Goal: Task Accomplishment & Management: Manage account settings

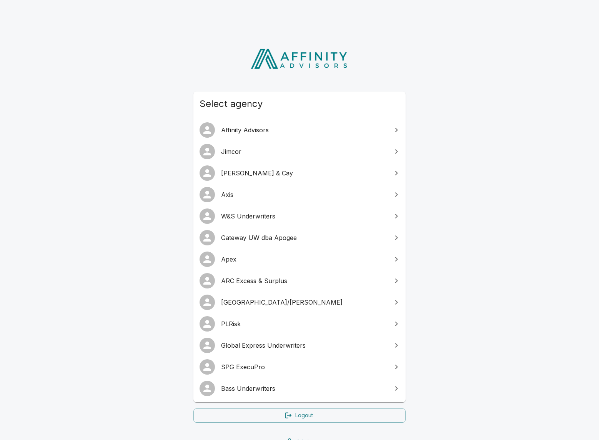
click at [261, 370] on span "SPG ExecuPro" at bounding box center [304, 366] width 166 height 9
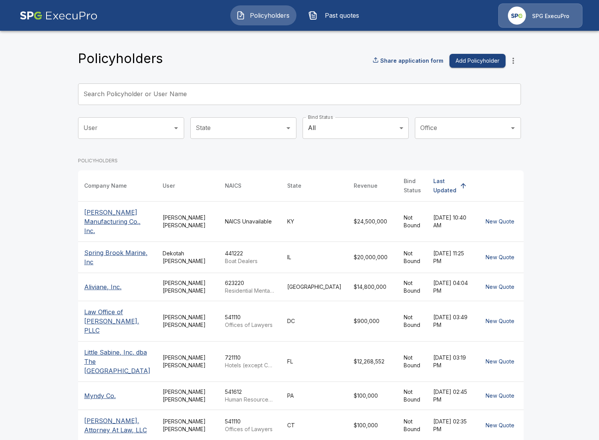
click at [188, 94] on input "Search Policyholder or User Name" at bounding box center [295, 94] width 435 height 22
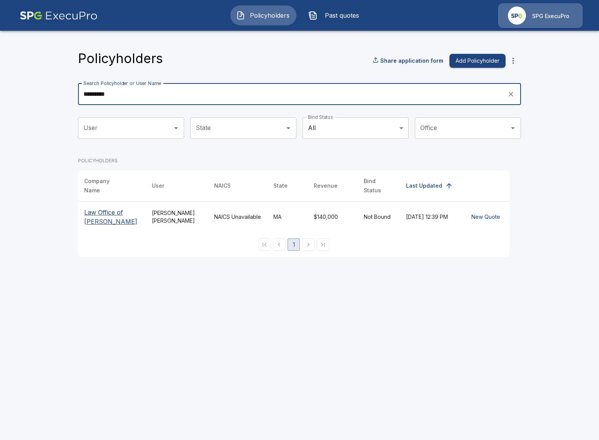
type input "*********"
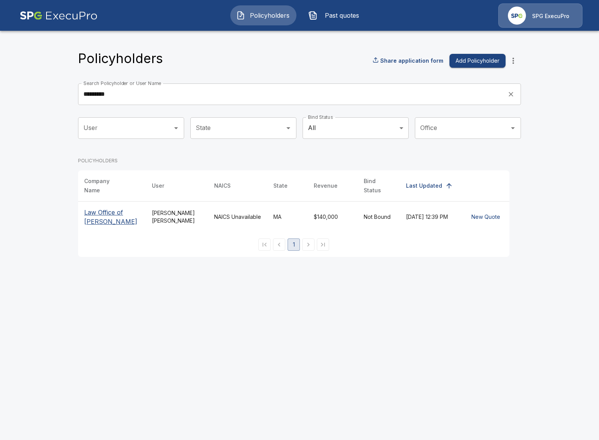
click at [98, 215] on p "Law Office of Constance M. Castro" at bounding box center [111, 217] width 55 height 18
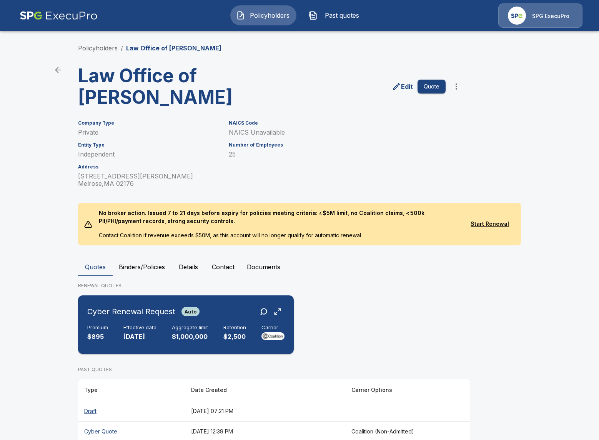
click at [214, 322] on div "Cyber Renewal Request Auto Premium $895 Effective date 10/11/2025 Aggregate lim…" at bounding box center [186, 324] width 210 height 52
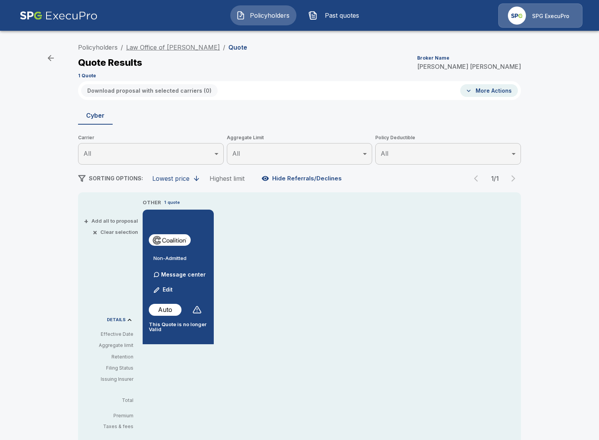
click at [148, 49] on link "Law Office of Constance M. Castro" at bounding box center [173, 47] width 94 height 8
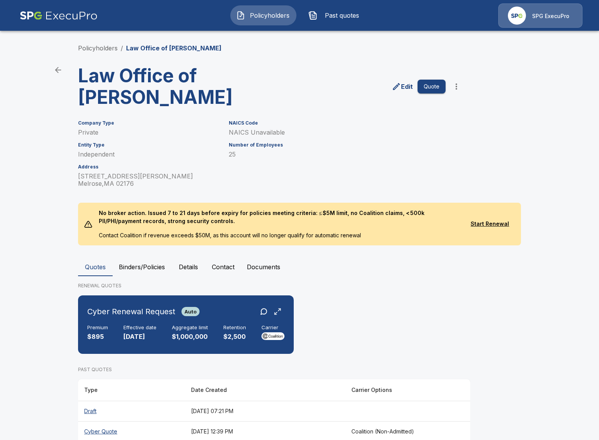
scroll to position [36, 0]
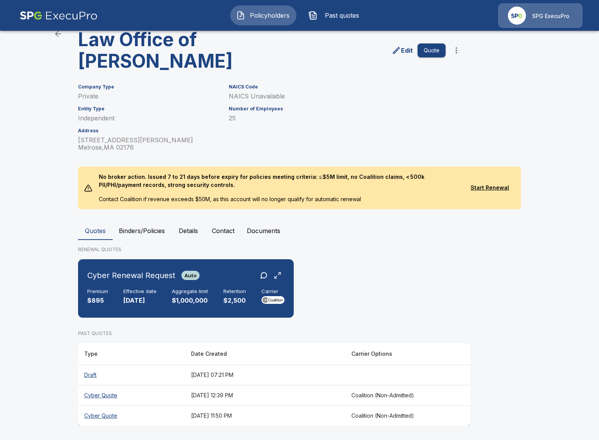
click at [307, 391] on th "August 3, 2025 at 12:39 PM" at bounding box center [265, 395] width 160 height 20
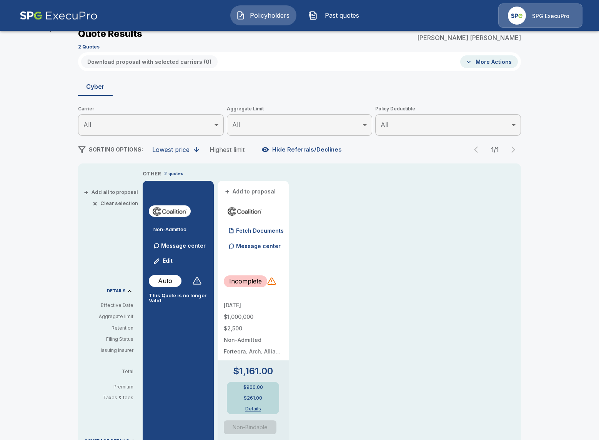
scroll to position [36, 0]
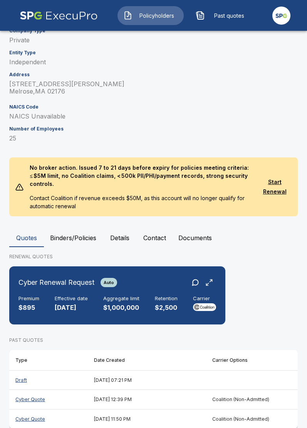
scroll to position [134, 0]
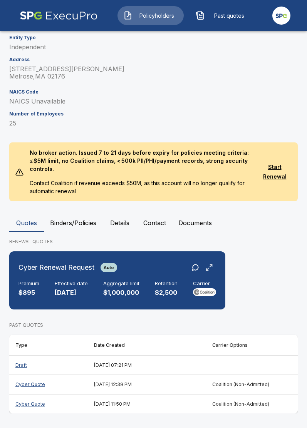
click at [252, 263] on div "Cyber Renewal Request Auto Premium $895 Effective date 10/11/2025 Aggregate lim…" at bounding box center [153, 283] width 288 height 64
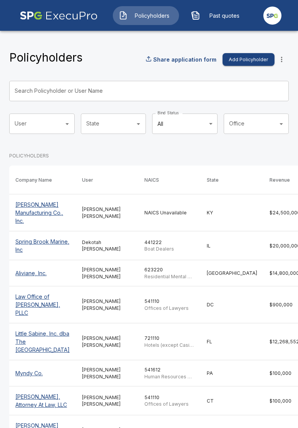
click at [278, 60] on icon "more" at bounding box center [281, 59] width 8 height 8
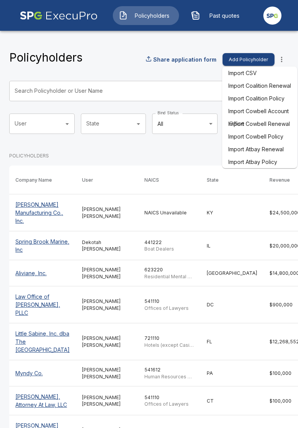
click at [118, 55] on div "Policyholders Share application form Add Policyholder" at bounding box center [148, 59] width 279 height 18
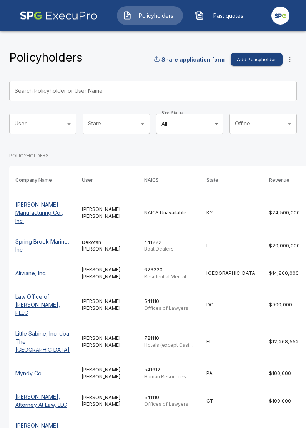
click at [289, 62] on icon "more" at bounding box center [290, 59] width 8 height 8
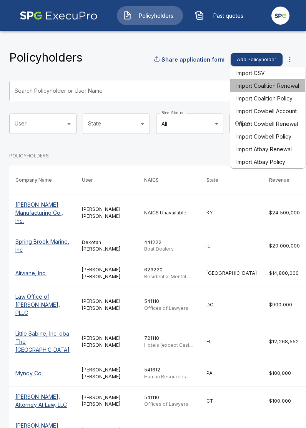
click at [275, 85] on li "Import Coalition Renewal" at bounding box center [267, 85] width 75 height 13
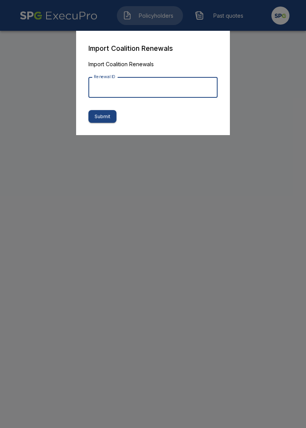
click at [180, 90] on input "Renewal ID" at bounding box center [152, 87] width 129 height 20
paste input "**********"
type input "**********"
click at [180, 90] on input "**********" at bounding box center [152, 87] width 129 height 20
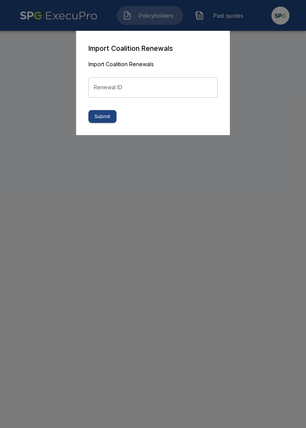
click at [126, 88] on input "Renewal ID" at bounding box center [152, 87] width 129 height 20
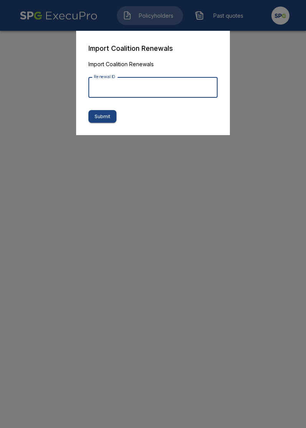
paste input "**********"
type input "**********"
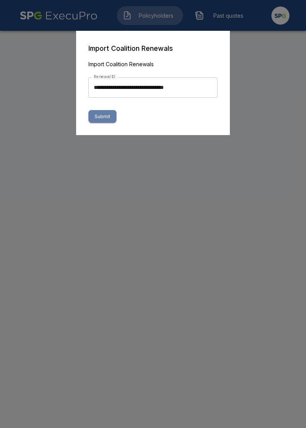
click at [102, 115] on button "Submit" at bounding box center [102, 116] width 28 height 13
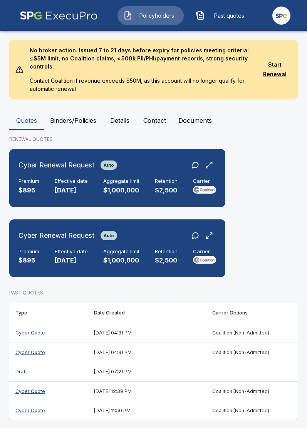
scroll to position [243, 0]
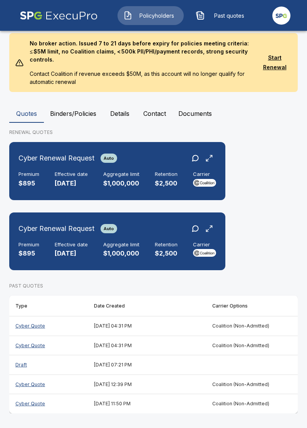
click at [176, 347] on th "[DATE] 04:31 PM" at bounding box center [147, 345] width 118 height 20
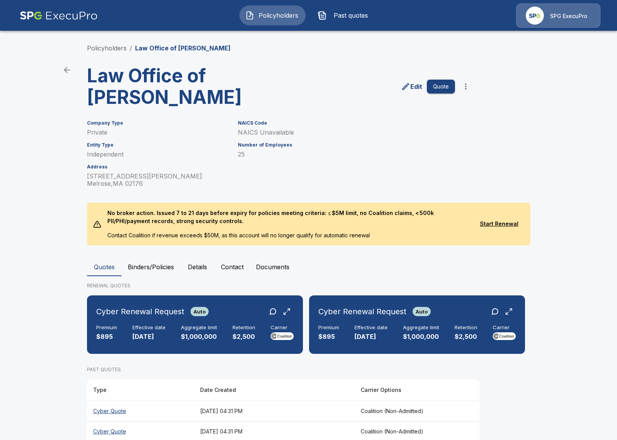
scroll to position [77, 0]
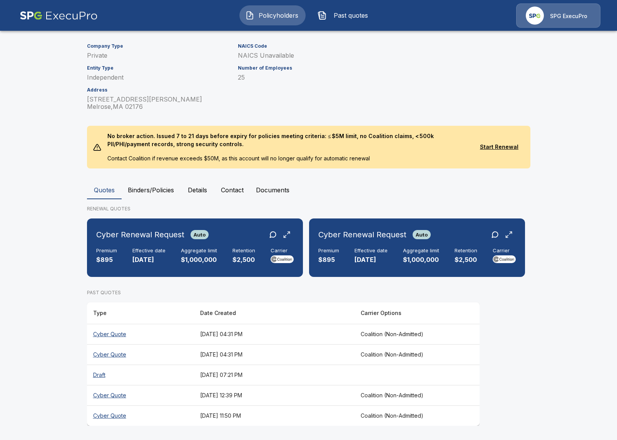
click at [292, 337] on th "August 30, 2025 at 04:31 PM" at bounding box center [274, 334] width 160 height 20
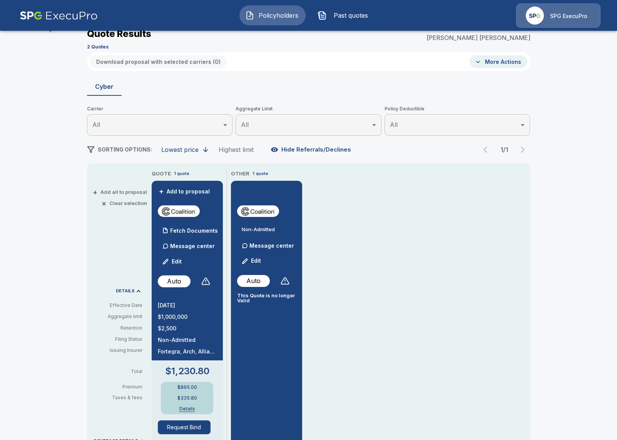
scroll to position [77, 0]
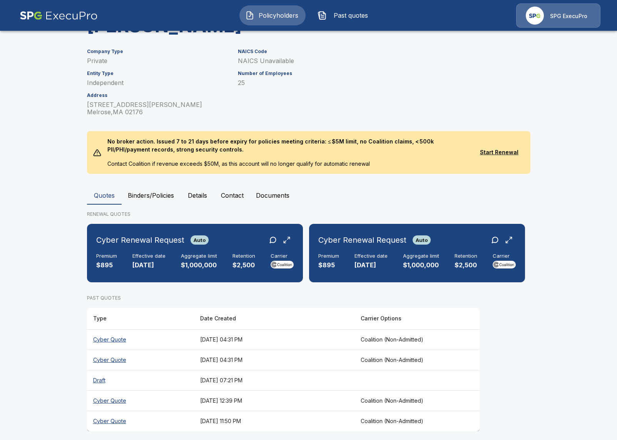
click at [280, 360] on th "August 30, 2025 at 04:31 PM" at bounding box center [274, 360] width 160 height 20
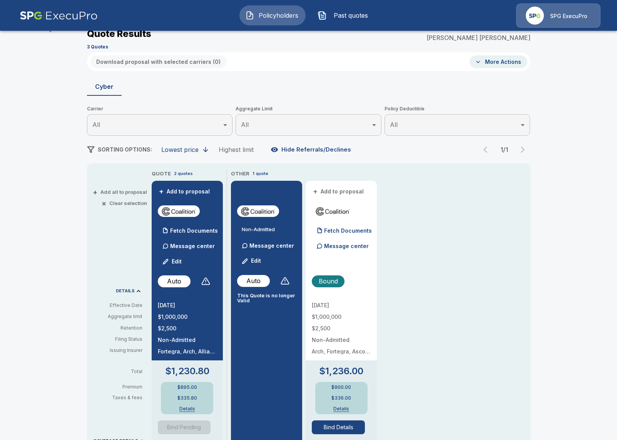
scroll to position [72, 0]
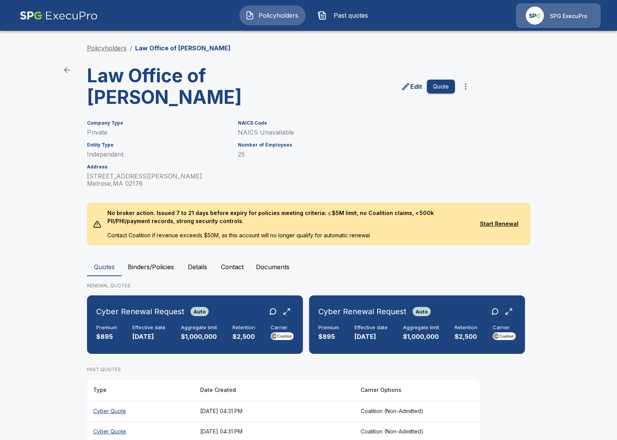
click at [115, 45] on link "Policyholders" at bounding box center [107, 48] width 40 height 8
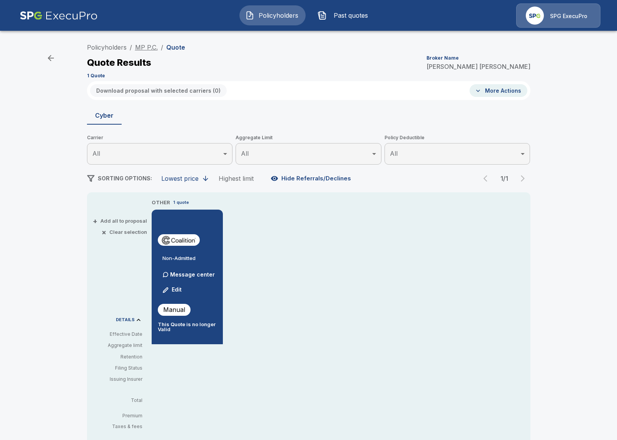
click at [143, 48] on link "MP P.C." at bounding box center [146, 47] width 23 height 8
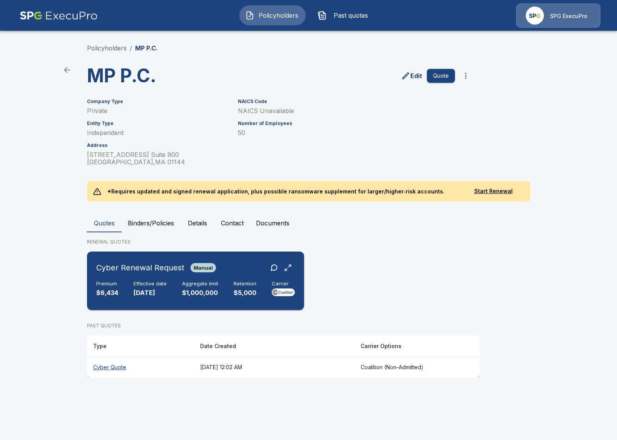
click at [252, 278] on div "Cyber Renewal Request Manual Premium $6,434 Effective date [DATE] Aggregate lim…" at bounding box center [195, 281] width 211 height 52
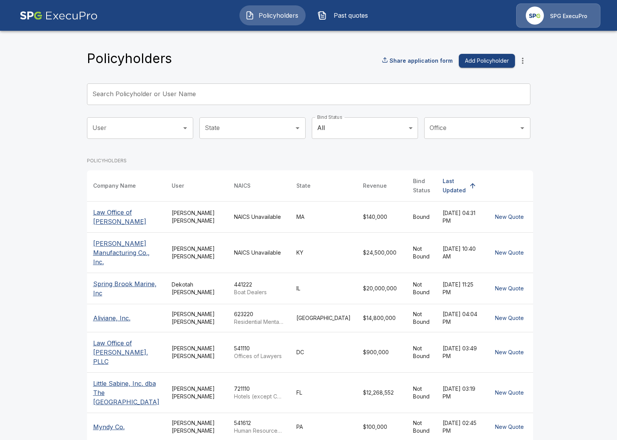
click at [525, 59] on icon "more" at bounding box center [522, 60] width 9 height 9
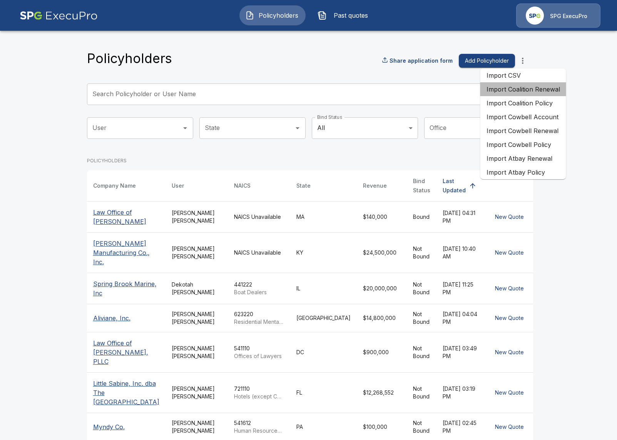
click at [539, 91] on li "Import Coalition Renewal" at bounding box center [523, 89] width 86 height 14
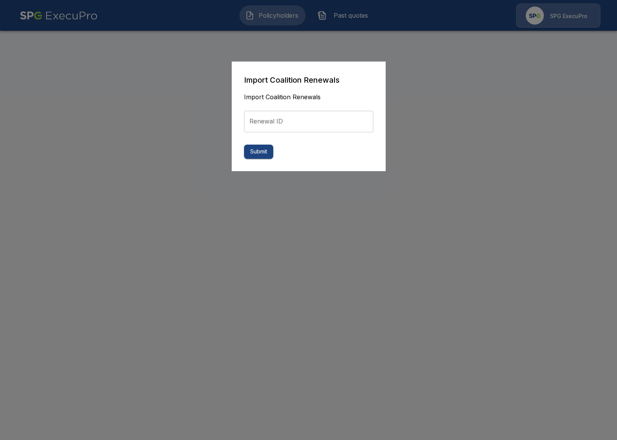
click at [372, 115] on input "Renewal ID" at bounding box center [308, 122] width 129 height 22
paste input "**********"
type input "**********"
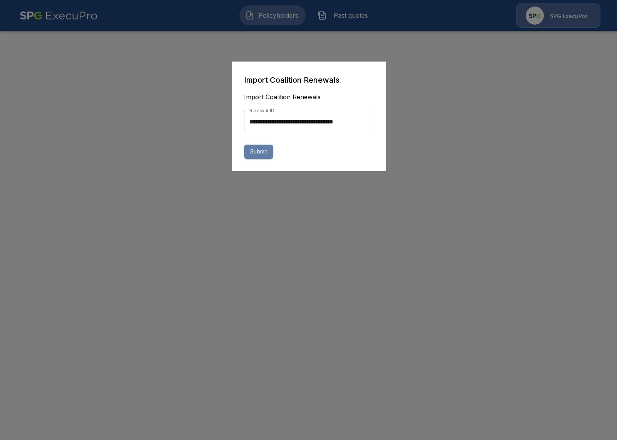
click at [258, 156] on button "Submit" at bounding box center [258, 152] width 29 height 14
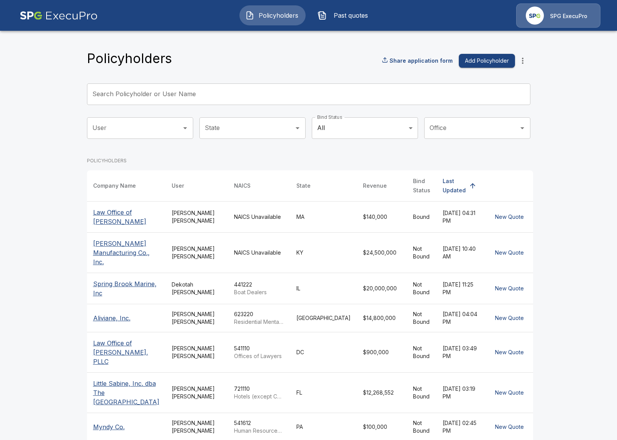
click at [338, 8] on button "Past quotes" at bounding box center [345, 15] width 66 height 20
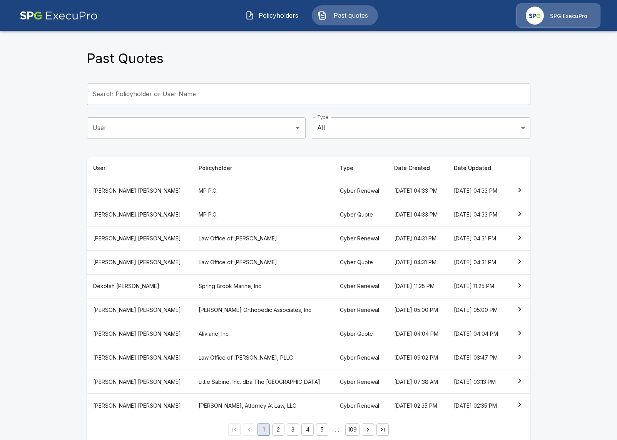
click at [195, 222] on th "MP P.C." at bounding box center [262, 215] width 141 height 24
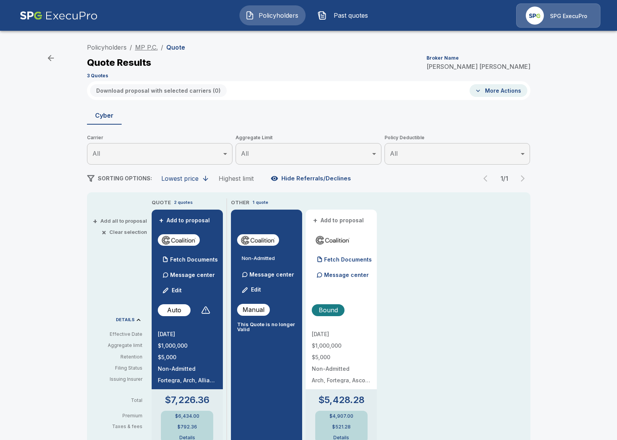
click at [145, 46] on link "MP P.C." at bounding box center [146, 47] width 23 height 8
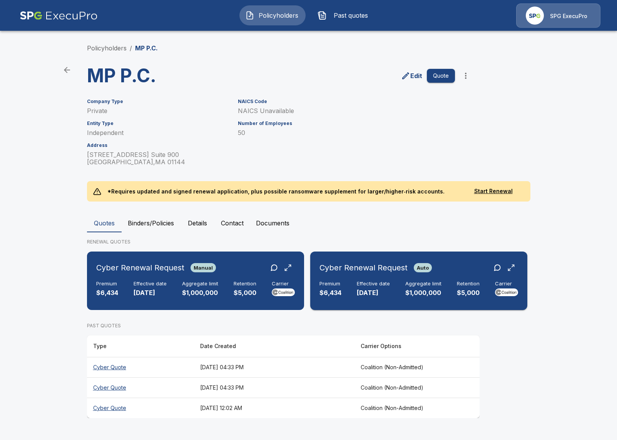
click at [390, 274] on h6 "Cyber Renewal Request" at bounding box center [363, 268] width 88 height 12
click at [213, 285] on h6 "Aggregate limit" at bounding box center [200, 284] width 36 height 6
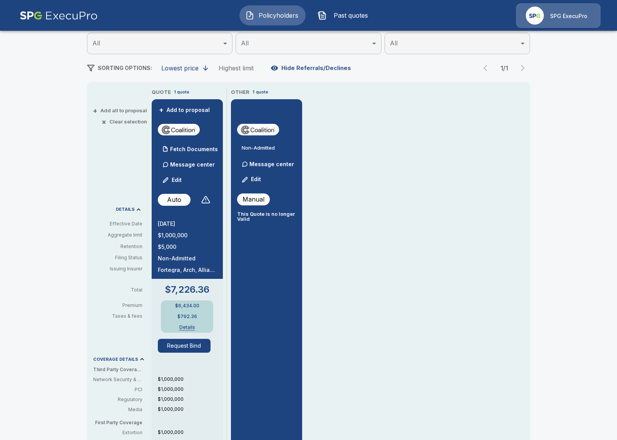
scroll to position [124, 0]
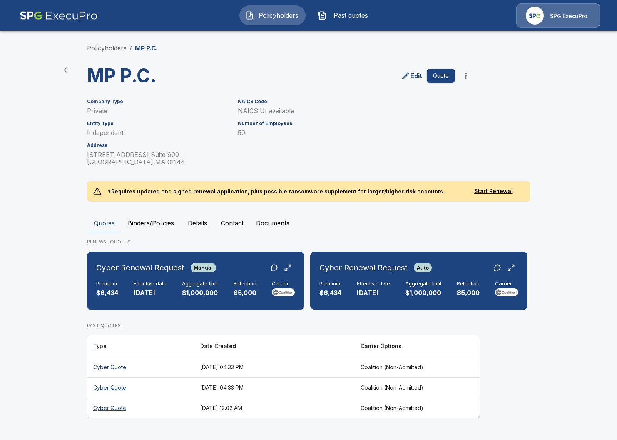
click at [279, 390] on th "August 30, 2025 at 04:33 PM" at bounding box center [274, 387] width 160 height 20
click at [280, 366] on th "August 30, 2025 at 04:33 PM" at bounding box center [274, 367] width 160 height 20
click at [354, 358] on th "August 30, 2025 at 04:33 PM" at bounding box center [274, 367] width 160 height 20
click at [330, 365] on th "[DATE] 04:33 PM" at bounding box center [274, 367] width 160 height 20
click at [318, 392] on th "August 30, 2025 at 04:33 PM" at bounding box center [274, 387] width 160 height 20
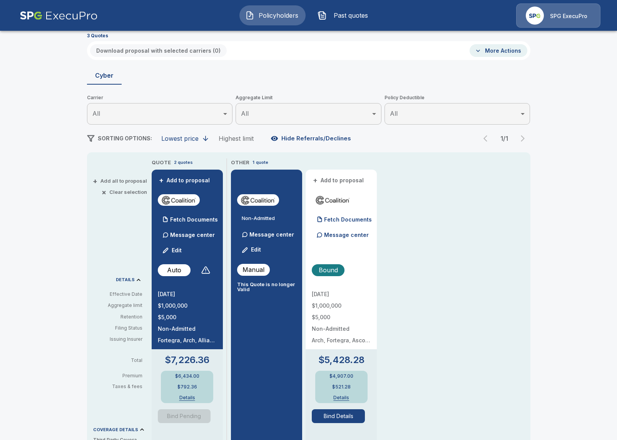
scroll to position [41, 0]
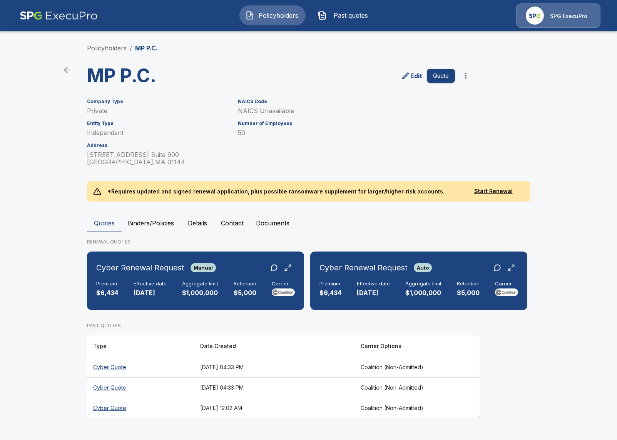
click at [155, 223] on button "Binders/Policies" at bounding box center [151, 223] width 58 height 18
click at [153, 231] on button "Binders/Policies" at bounding box center [151, 223] width 58 height 18
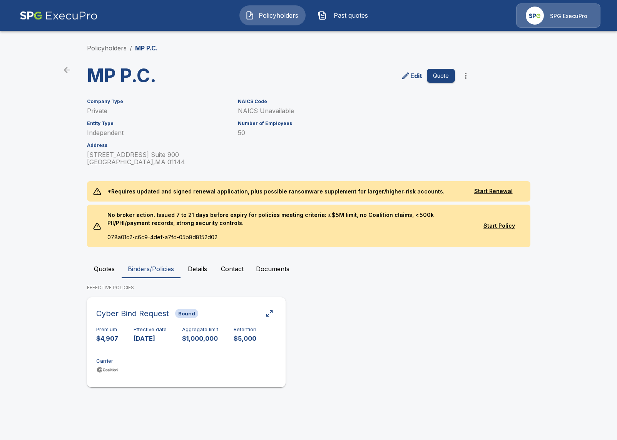
click at [203, 350] on div "Premium $4,907 Effective date 10/4/2024 Aggregate limit $1,000,000 Retention $5…" at bounding box center [186, 351] width 180 height 48
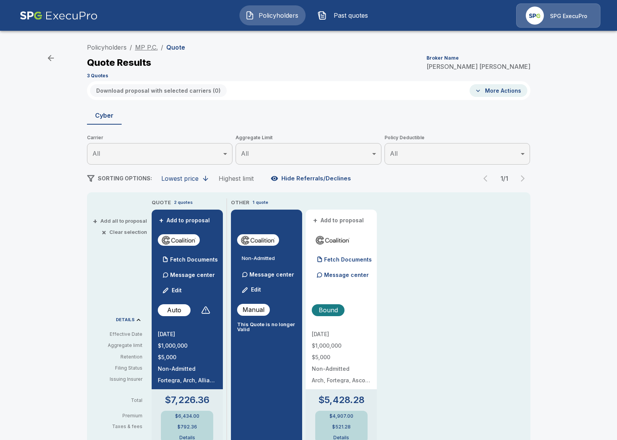
click at [146, 46] on link "MP P.C." at bounding box center [146, 47] width 23 height 8
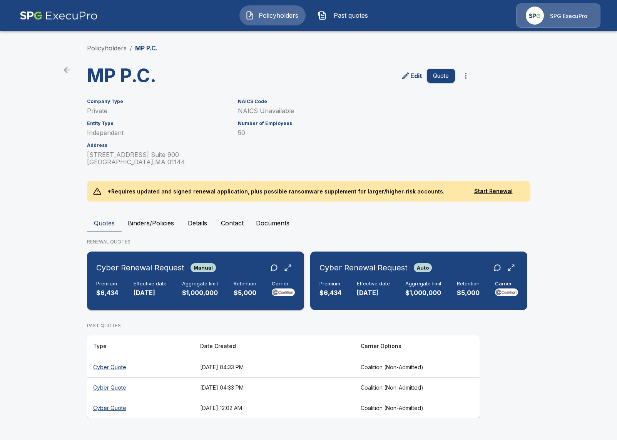
click at [193, 298] on div "Cyber Renewal Request Manual Premium $6,434 Effective date [DATE] Aggregate lim…" at bounding box center [195, 281] width 211 height 52
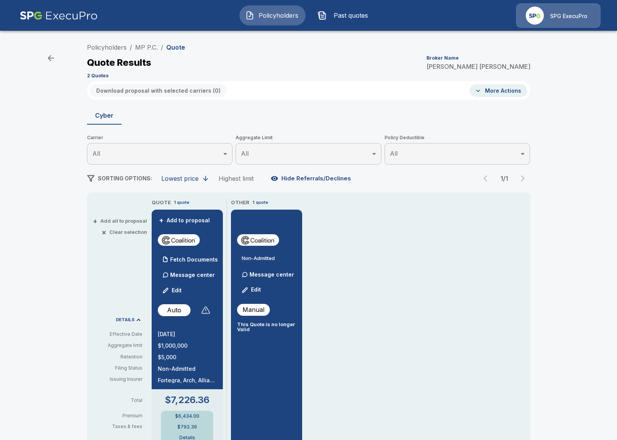
click at [209, 312] on div at bounding box center [205, 309] width 9 height 9
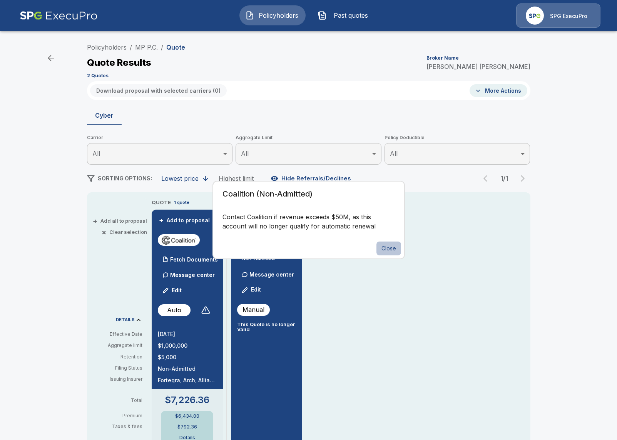
click at [389, 251] on button "Close" at bounding box center [388, 249] width 25 height 14
